Goal: Task Accomplishment & Management: Complete application form

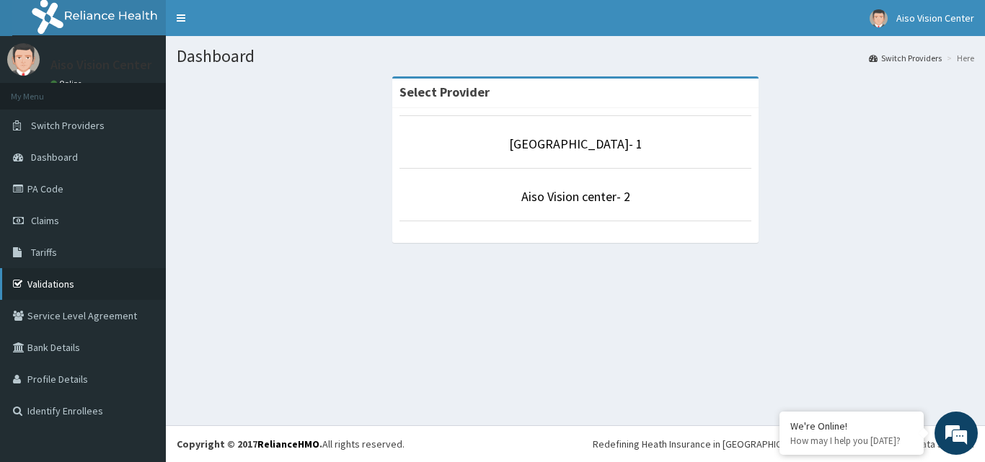
click at [53, 286] on link "Validations" at bounding box center [83, 284] width 166 height 32
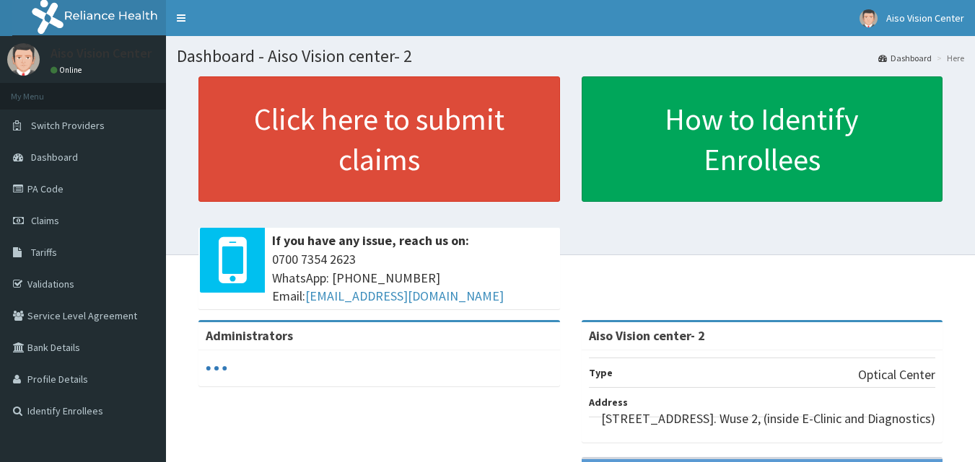
click at [294, 138] on link "Click here to submit claims" at bounding box center [378, 139] width 361 height 126
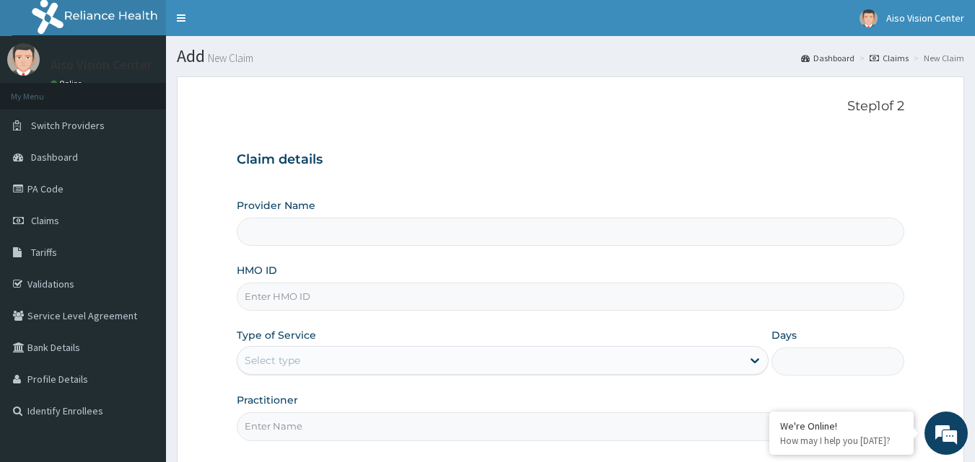
type input "Aiso Vision center- 2"
click at [360, 302] on input "HMO ID" at bounding box center [571, 297] width 668 height 28
type input "FTC/10017/A"
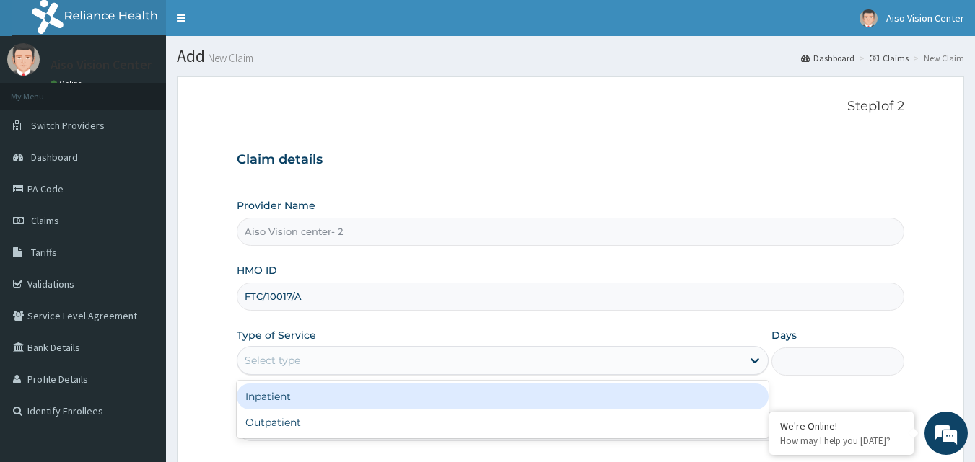
click at [531, 364] on div "Select type" at bounding box center [489, 360] width 504 height 23
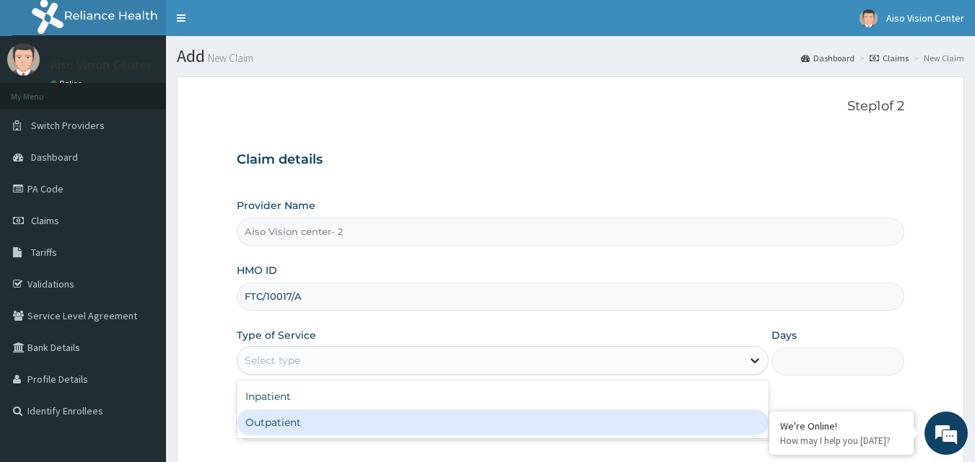
click at [500, 419] on div "Outpatient" at bounding box center [503, 423] width 532 height 26
type input "1"
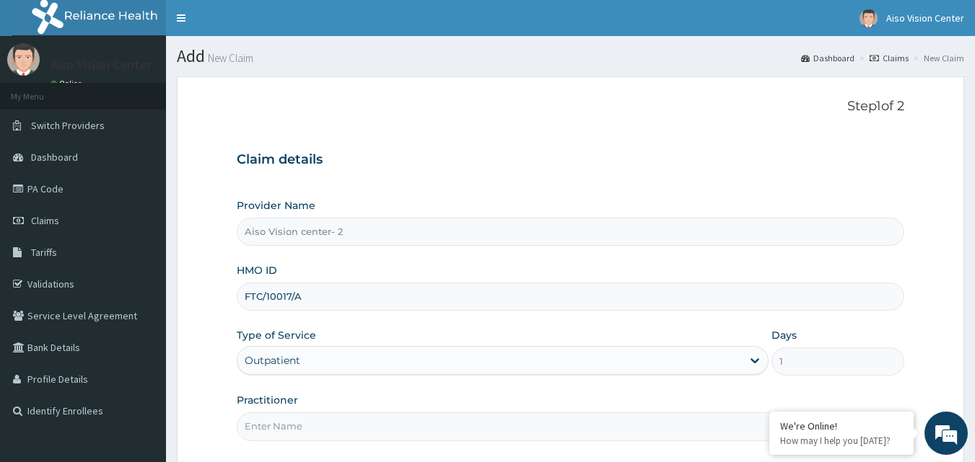
click at [686, 424] on input "Practitioner" at bounding box center [571, 427] width 668 height 28
type input "S"
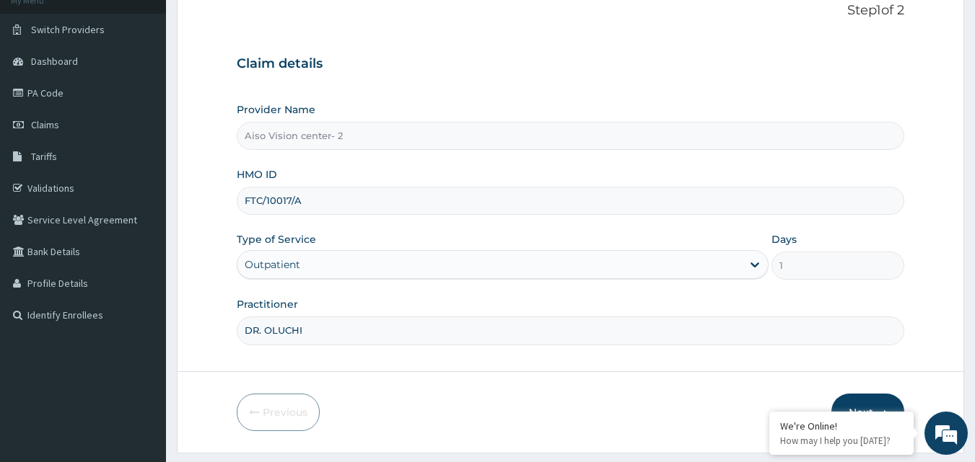
scroll to position [135, 0]
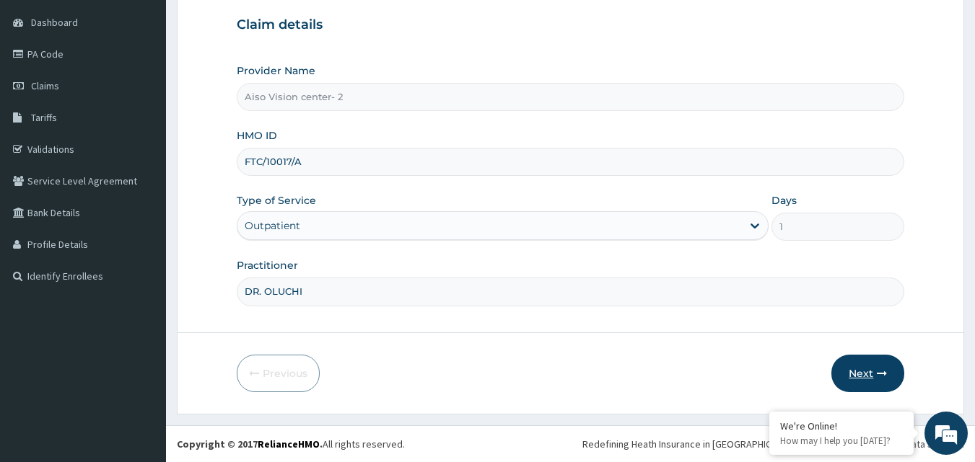
type input "DR. OLUCHI"
click at [869, 370] on button "Next" at bounding box center [867, 374] width 73 height 38
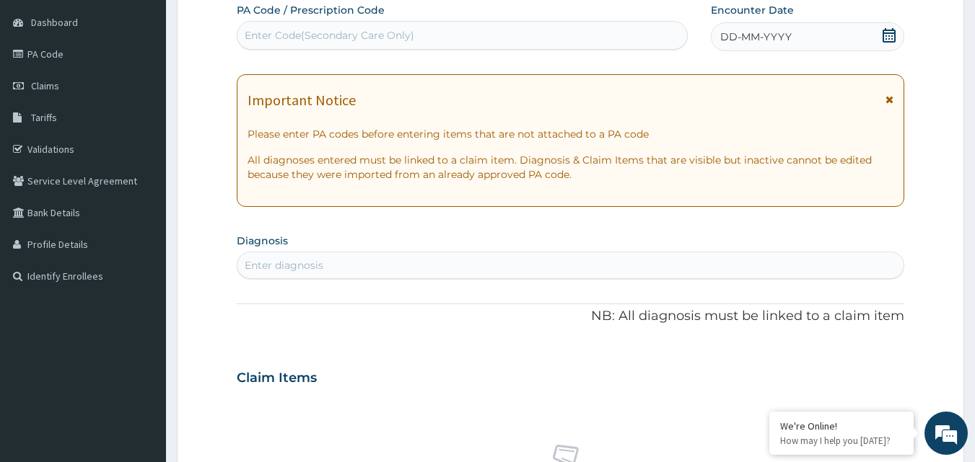
click at [492, 38] on div "Enter Code(Secondary Care Only)" at bounding box center [462, 35] width 450 height 23
type input "PA/3BF481"
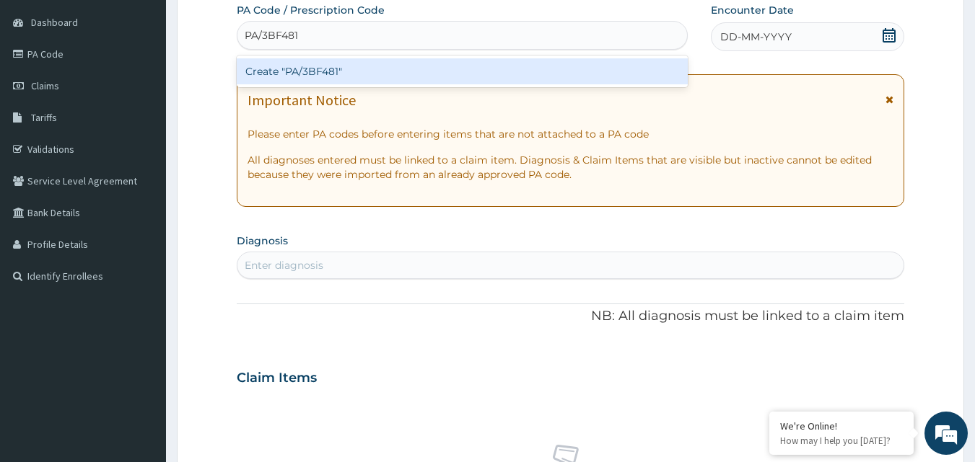
click at [484, 71] on div "Create "PA/3BF481"" at bounding box center [463, 71] width 452 height 26
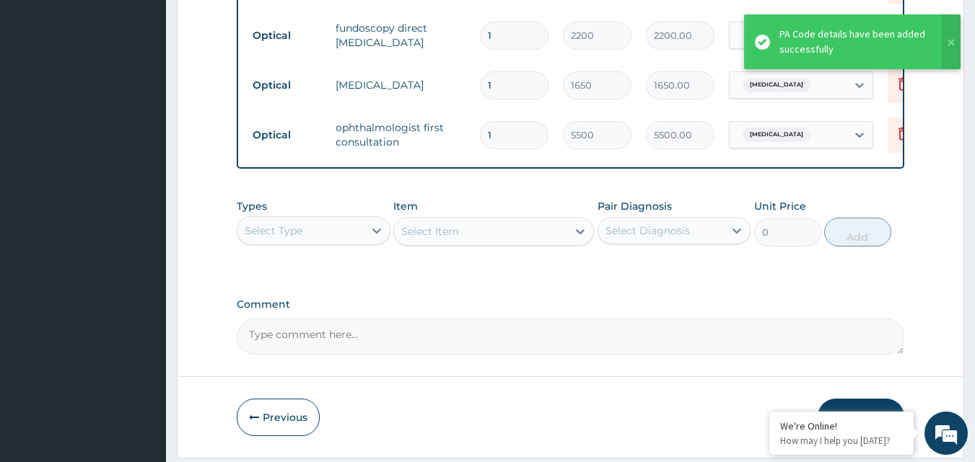
scroll to position [918, 0]
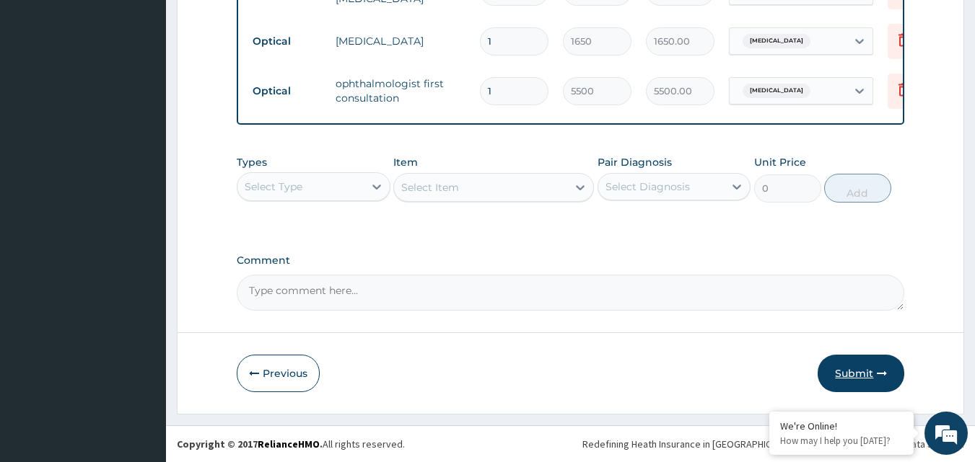
click at [849, 377] on button "Submit" at bounding box center [860, 374] width 87 height 38
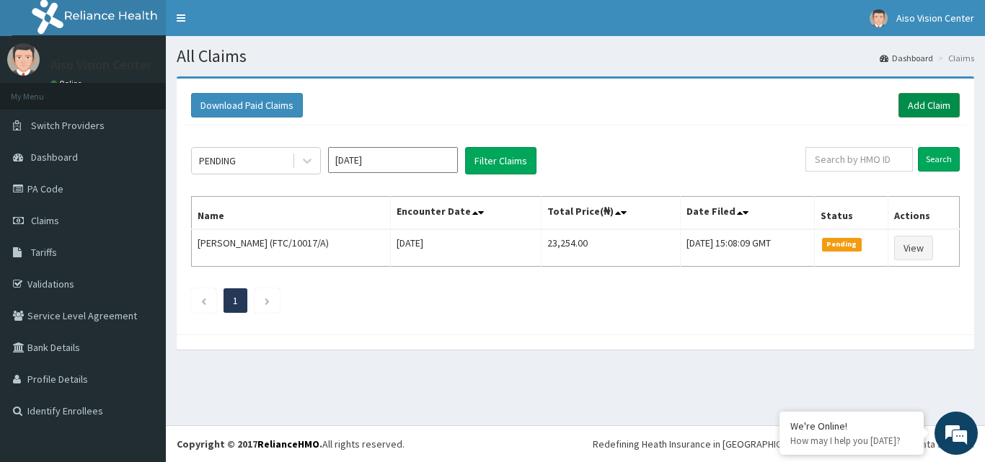
click at [939, 105] on link "Add Claim" at bounding box center [929, 105] width 61 height 25
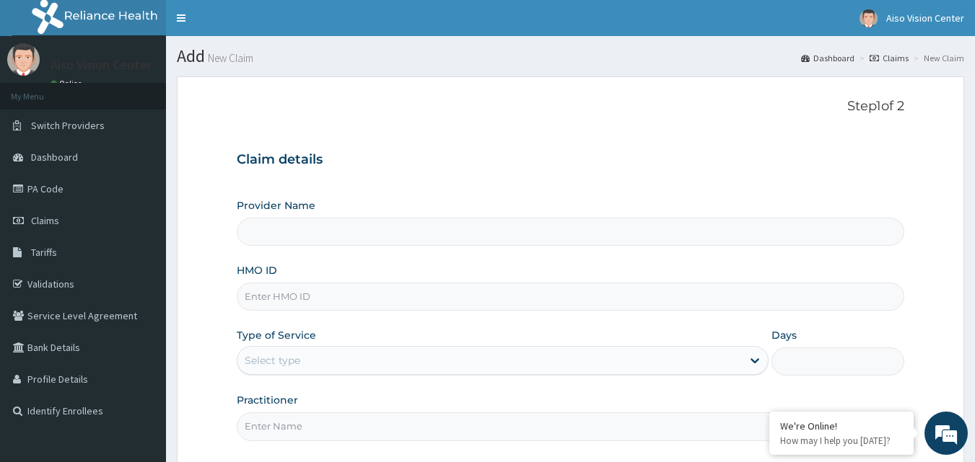
type input "Aiso Vision center- 2"
click at [352, 301] on input "HMO ID" at bounding box center [571, 297] width 668 height 28
type input "FTC/10036/A"
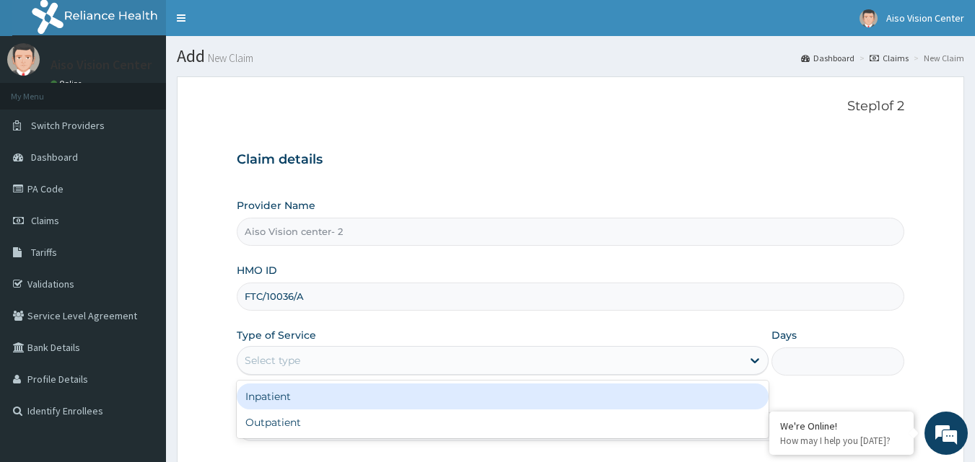
click at [392, 348] on div "Select type" at bounding box center [503, 360] width 532 height 29
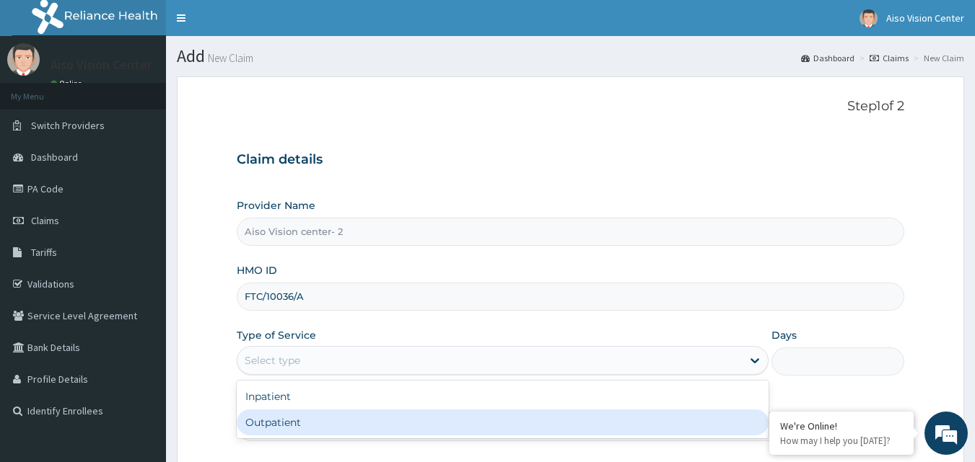
click at [384, 418] on div "Outpatient" at bounding box center [503, 423] width 532 height 26
type input "1"
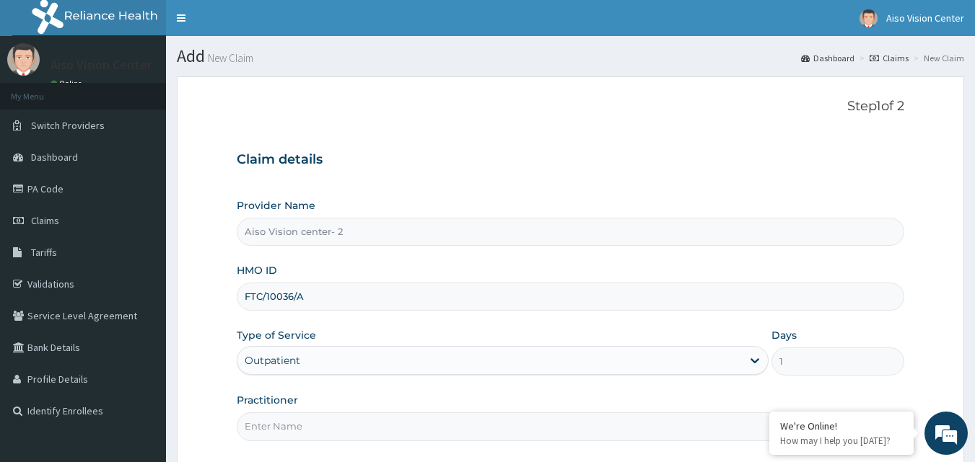
click at [361, 435] on input "Practitioner" at bounding box center [571, 427] width 668 height 28
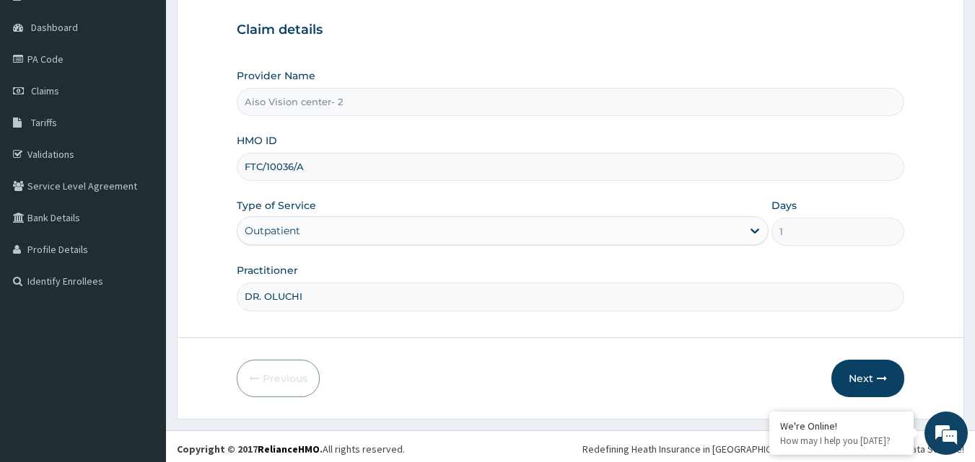
scroll to position [135, 0]
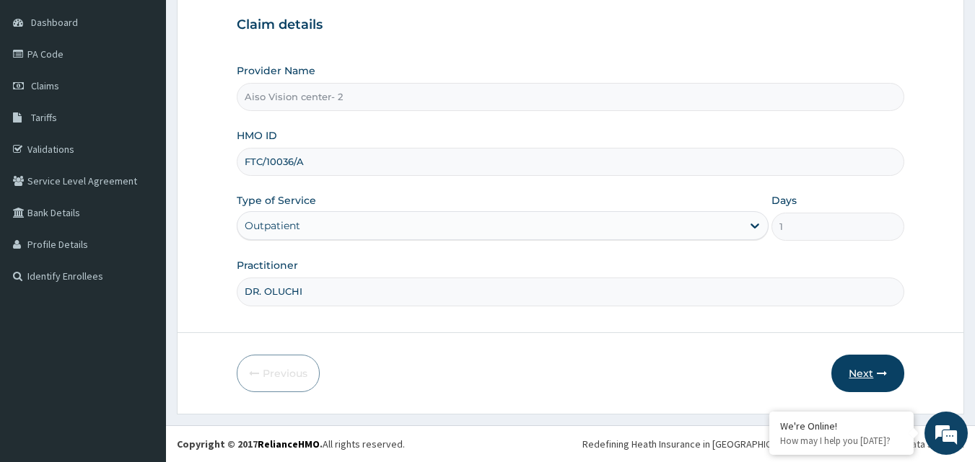
type input "DR. OLUCHI"
click at [871, 378] on button "Next" at bounding box center [867, 374] width 73 height 38
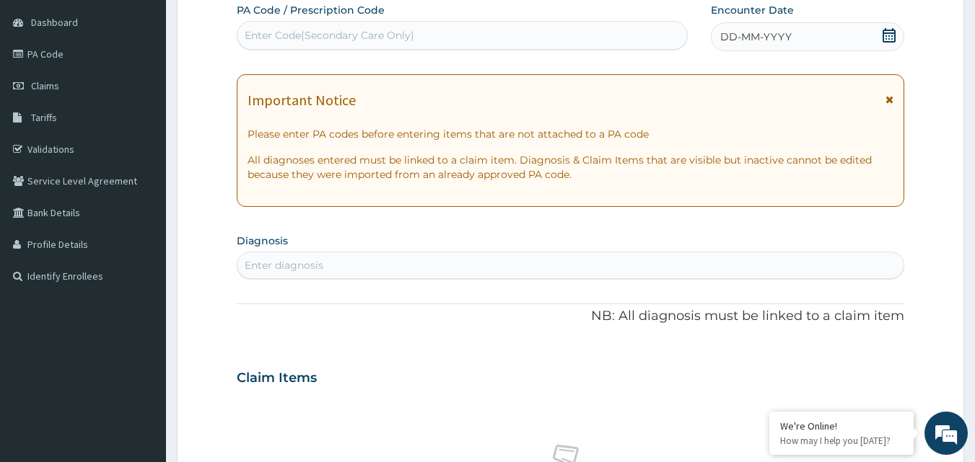
click at [401, 32] on div "Enter Code(Secondary Care Only)" at bounding box center [330, 35] width 170 height 14
type input "F"
type input "PA/FFF4A7"
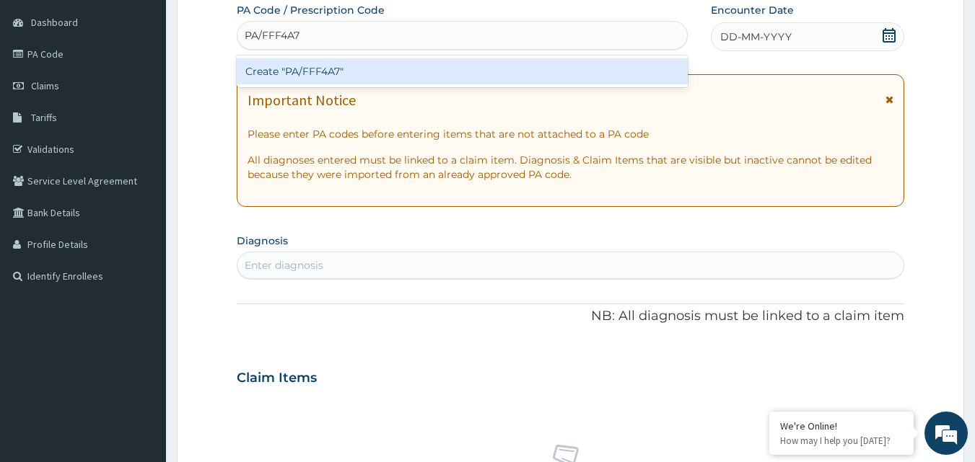
click at [404, 70] on div "Create "PA/FFF4A7"" at bounding box center [463, 71] width 452 height 26
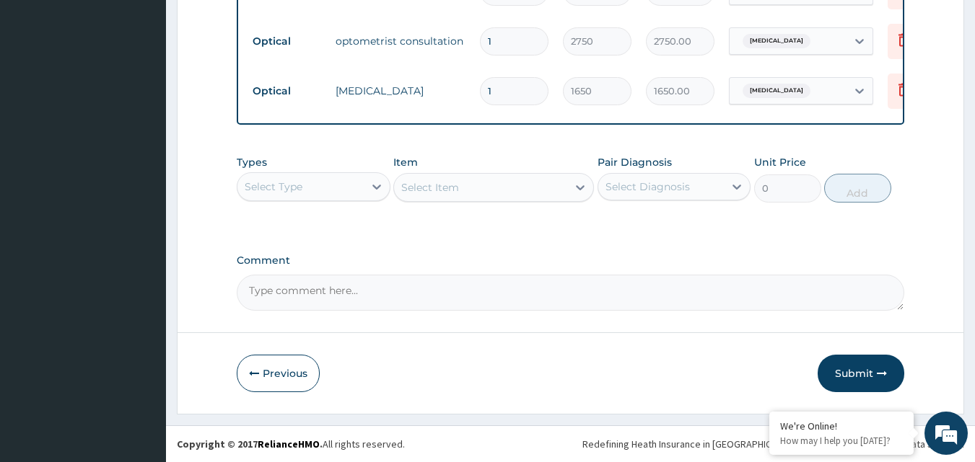
scroll to position [869, 0]
click at [864, 374] on button "Submit" at bounding box center [860, 374] width 87 height 38
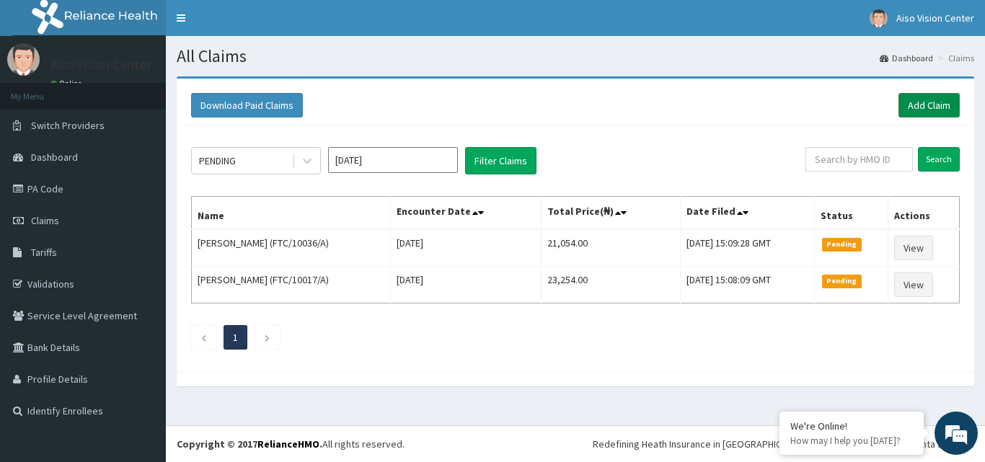
click at [919, 107] on link "Add Claim" at bounding box center [929, 105] width 61 height 25
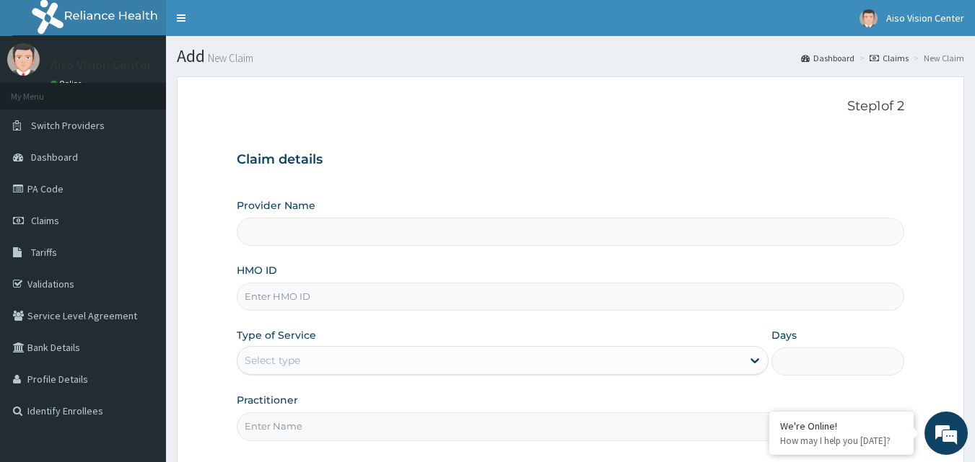
type input "Aiso Vision center- 2"
click at [302, 303] on input "HMO ID" at bounding box center [571, 297] width 668 height 28
type input "ftc/10156/a"
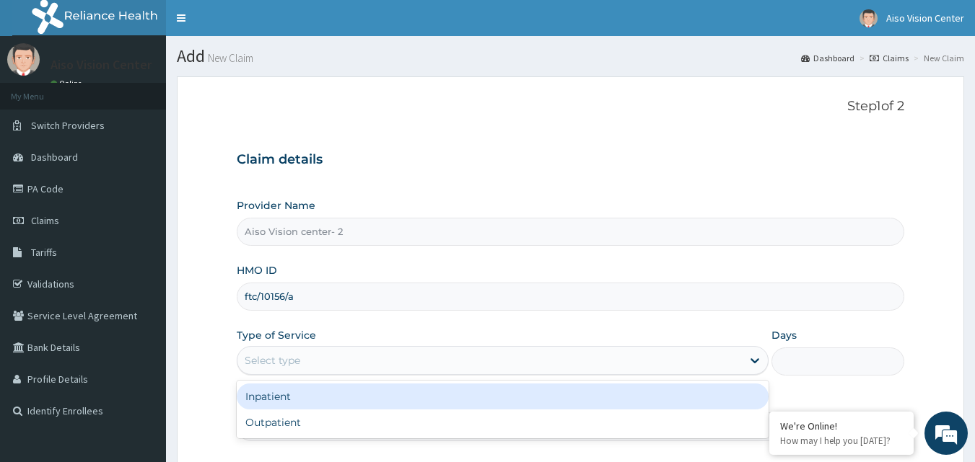
click at [333, 366] on div "Select type" at bounding box center [489, 360] width 504 height 23
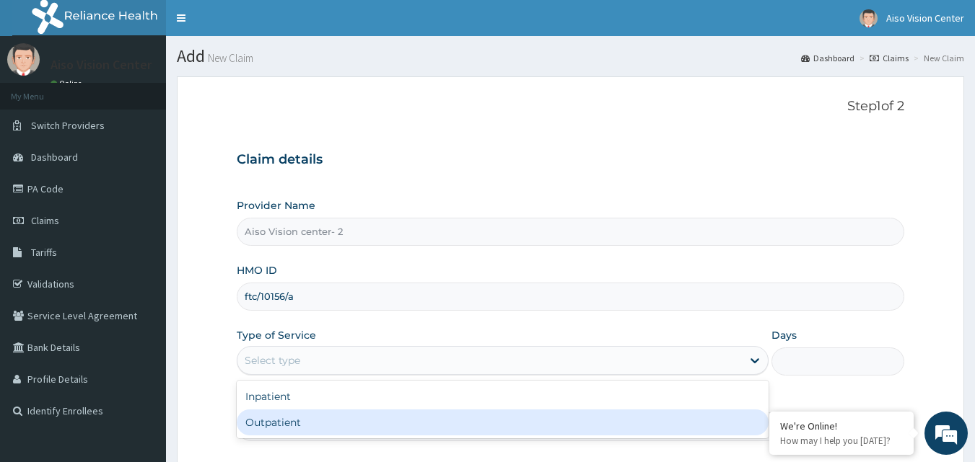
click at [330, 420] on div "Outpatient" at bounding box center [503, 423] width 532 height 26
type input "1"
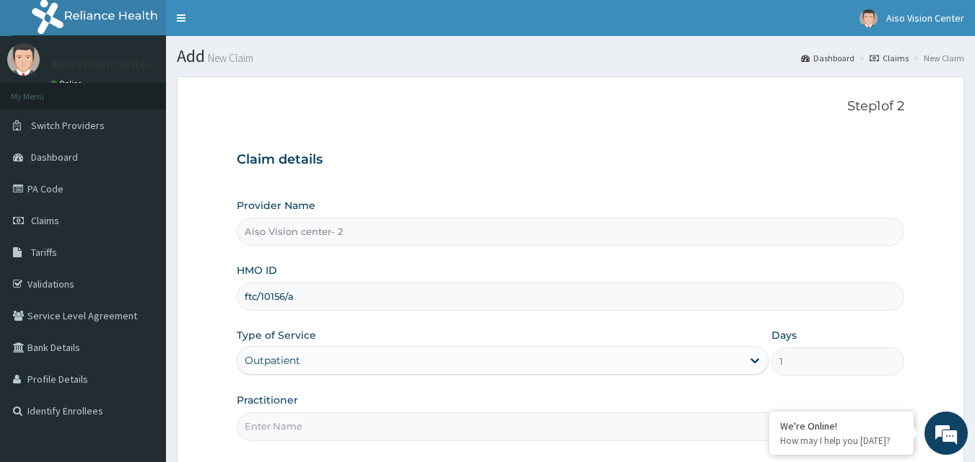
click at [317, 426] on input "Practitioner" at bounding box center [571, 427] width 668 height 28
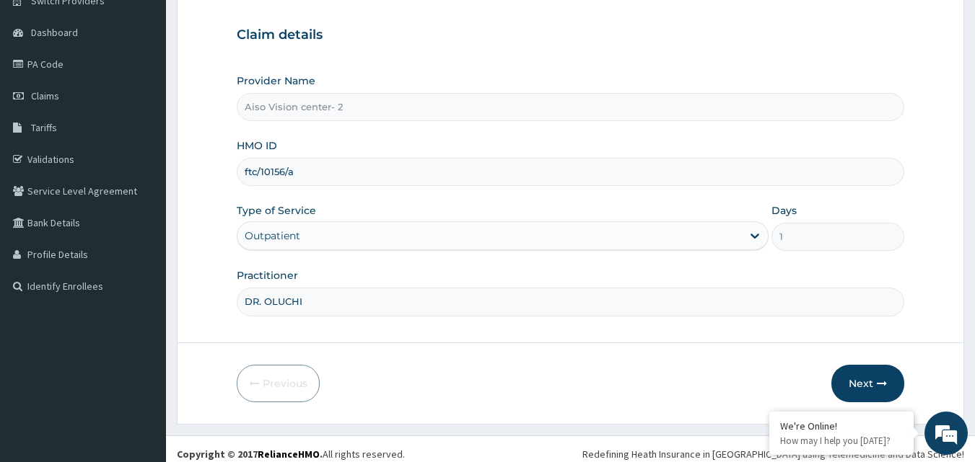
scroll to position [135, 0]
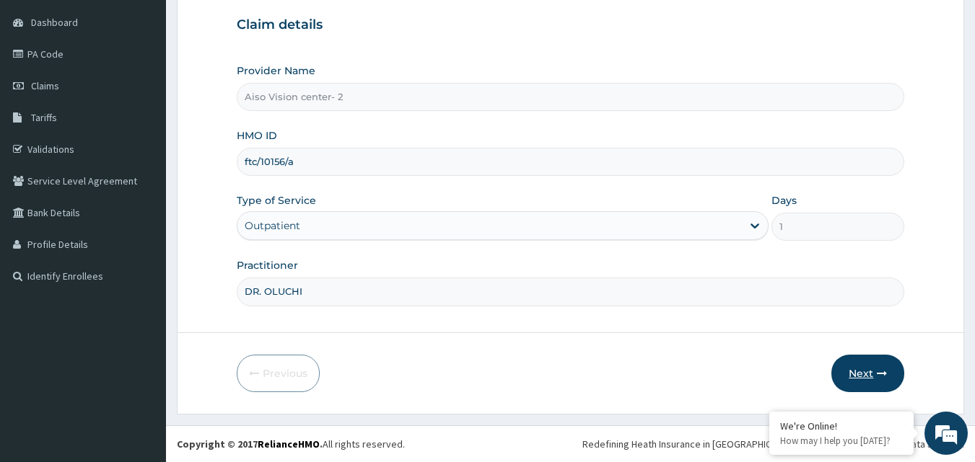
type input "DR. OLUCHI"
click at [868, 370] on button "Next" at bounding box center [867, 374] width 73 height 38
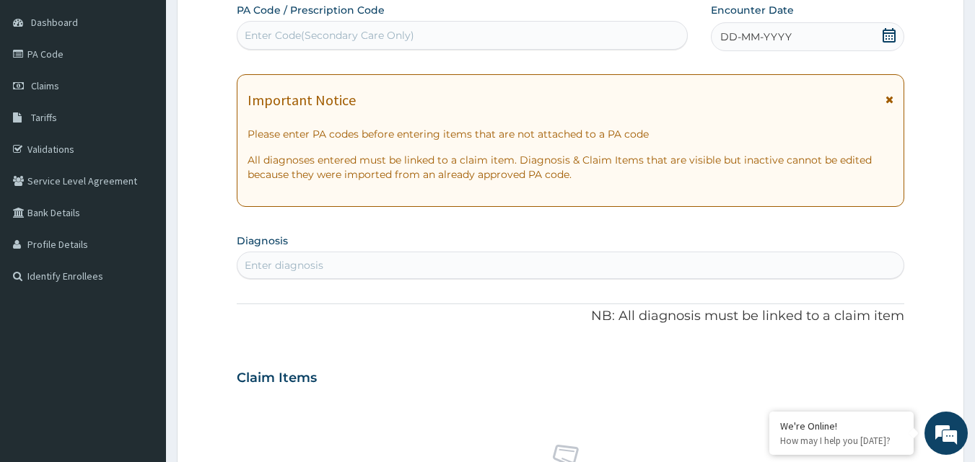
click at [449, 32] on div "Enter Code(Secondary Care Only)" at bounding box center [462, 35] width 450 height 23
type input "PA/830F7D"
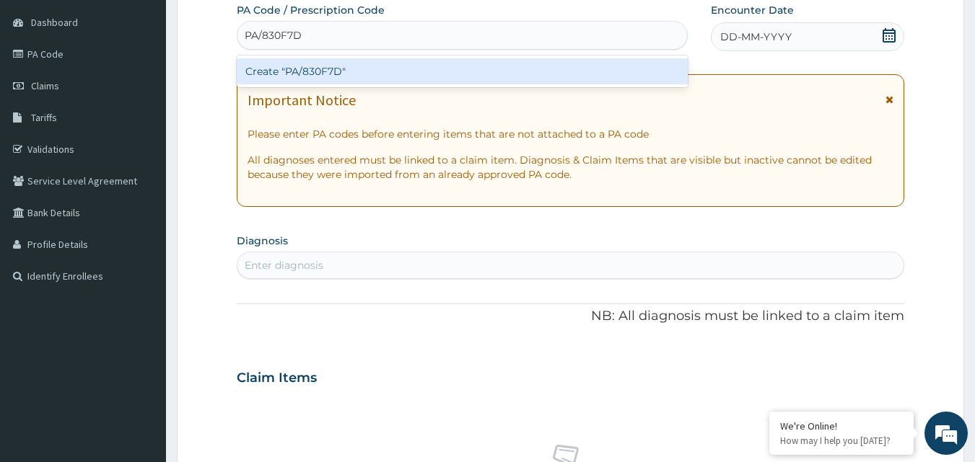
click at [433, 68] on div "Create "PA/830F7D"" at bounding box center [463, 71] width 452 height 26
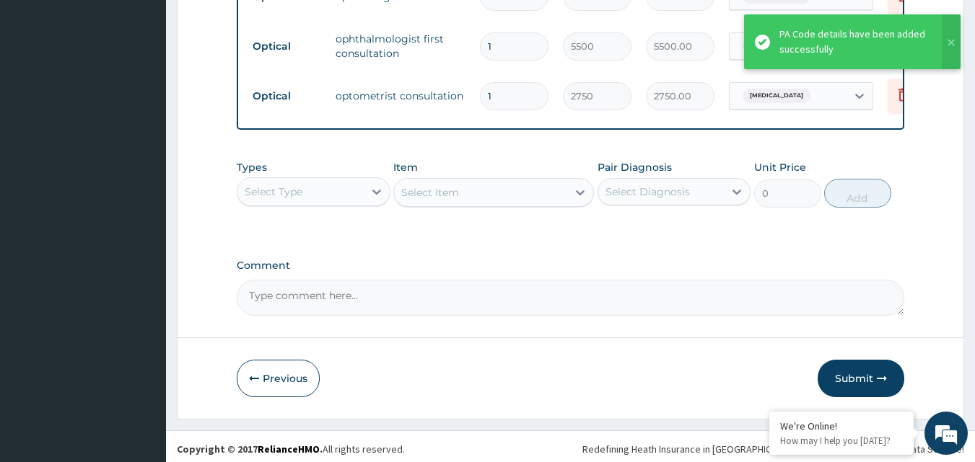
scroll to position [918, 0]
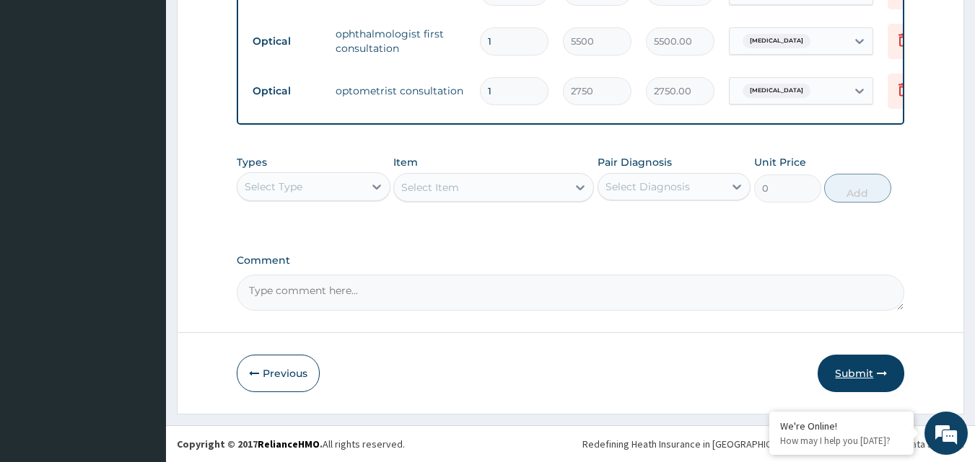
click at [843, 378] on button "Submit" at bounding box center [860, 374] width 87 height 38
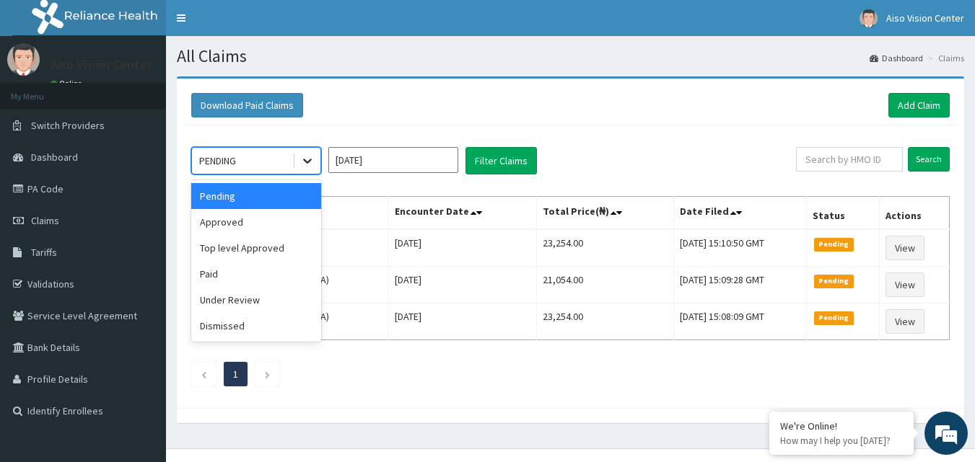
click at [307, 159] on icon at bounding box center [307, 161] width 14 height 14
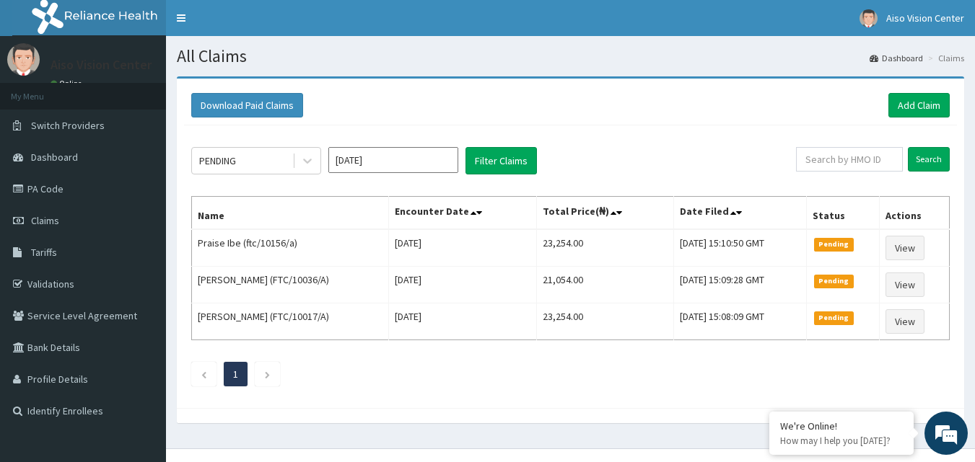
click at [476, 104] on div "Download Paid Claims Add Claim" at bounding box center [570, 105] width 758 height 25
